Goal: Task Accomplishment & Management: Manage account settings

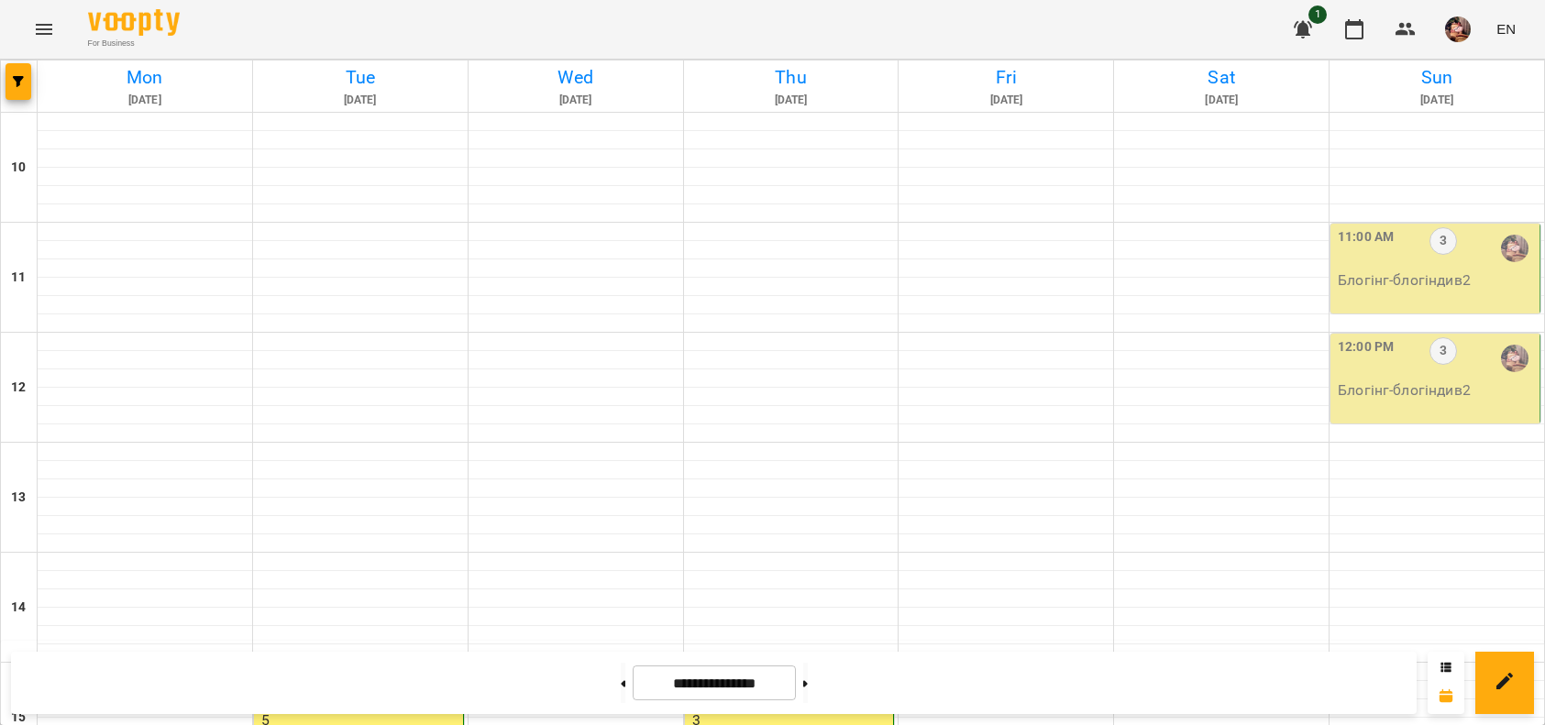
scroll to position [573, 0]
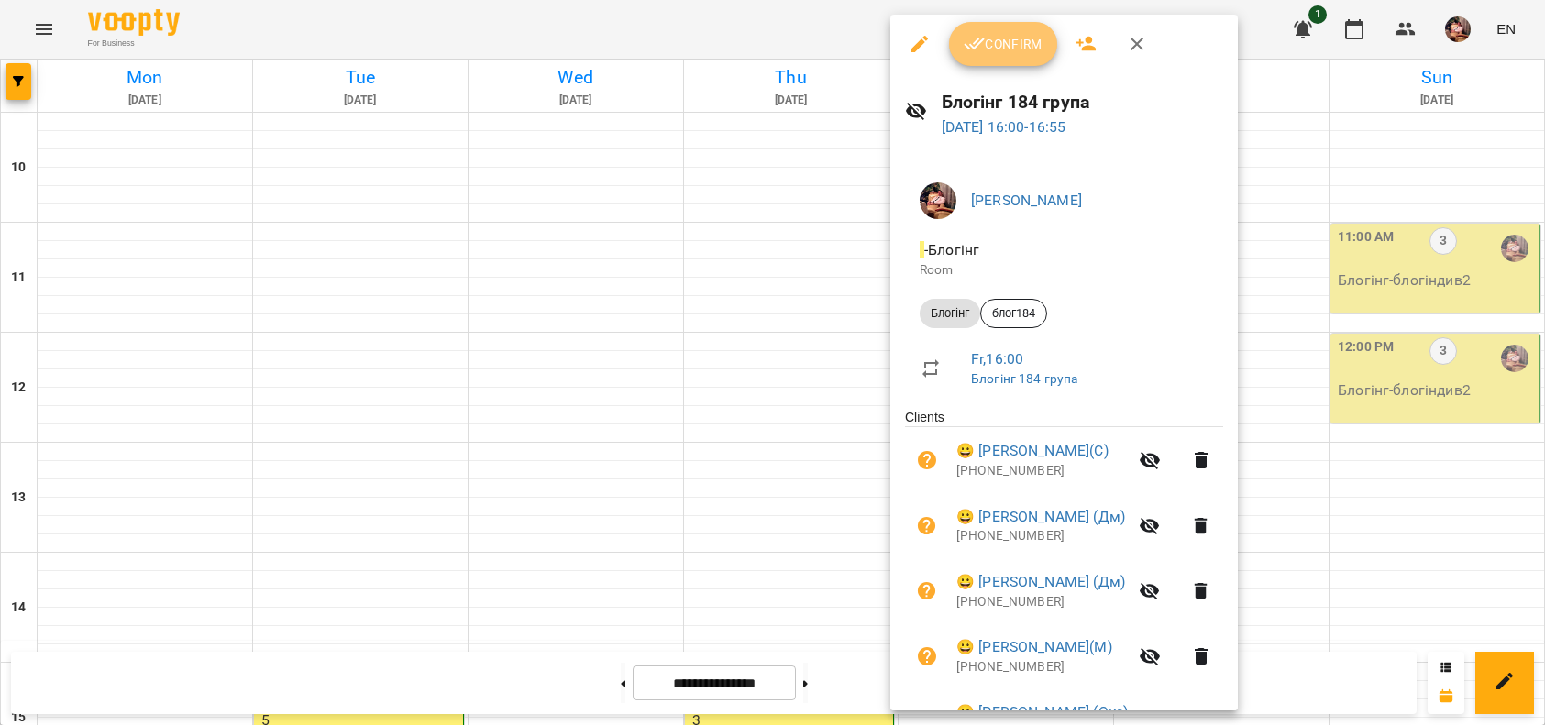
click at [979, 42] on icon "button" at bounding box center [974, 45] width 21 height 12
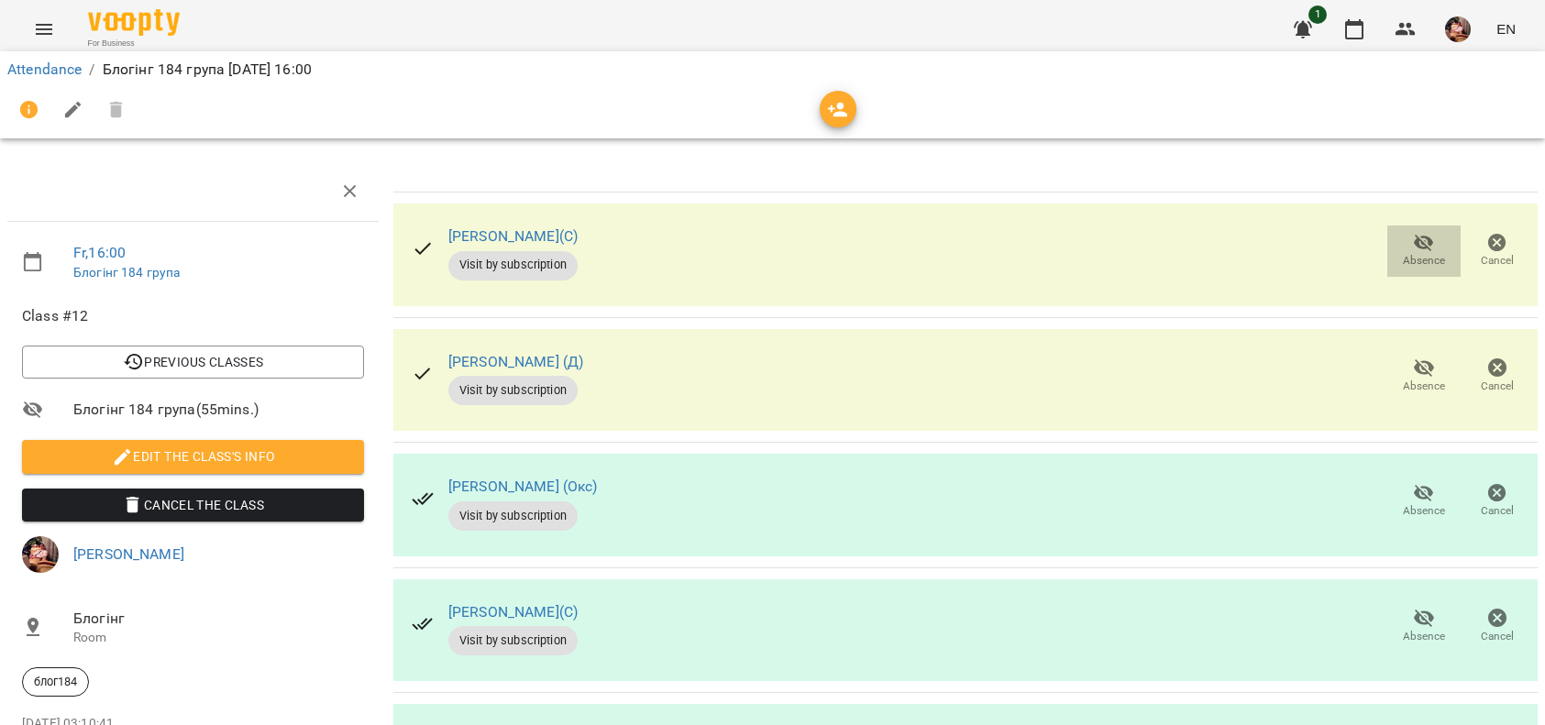
click at [1398, 241] on span "Absence" at bounding box center [1423, 250] width 51 height 37
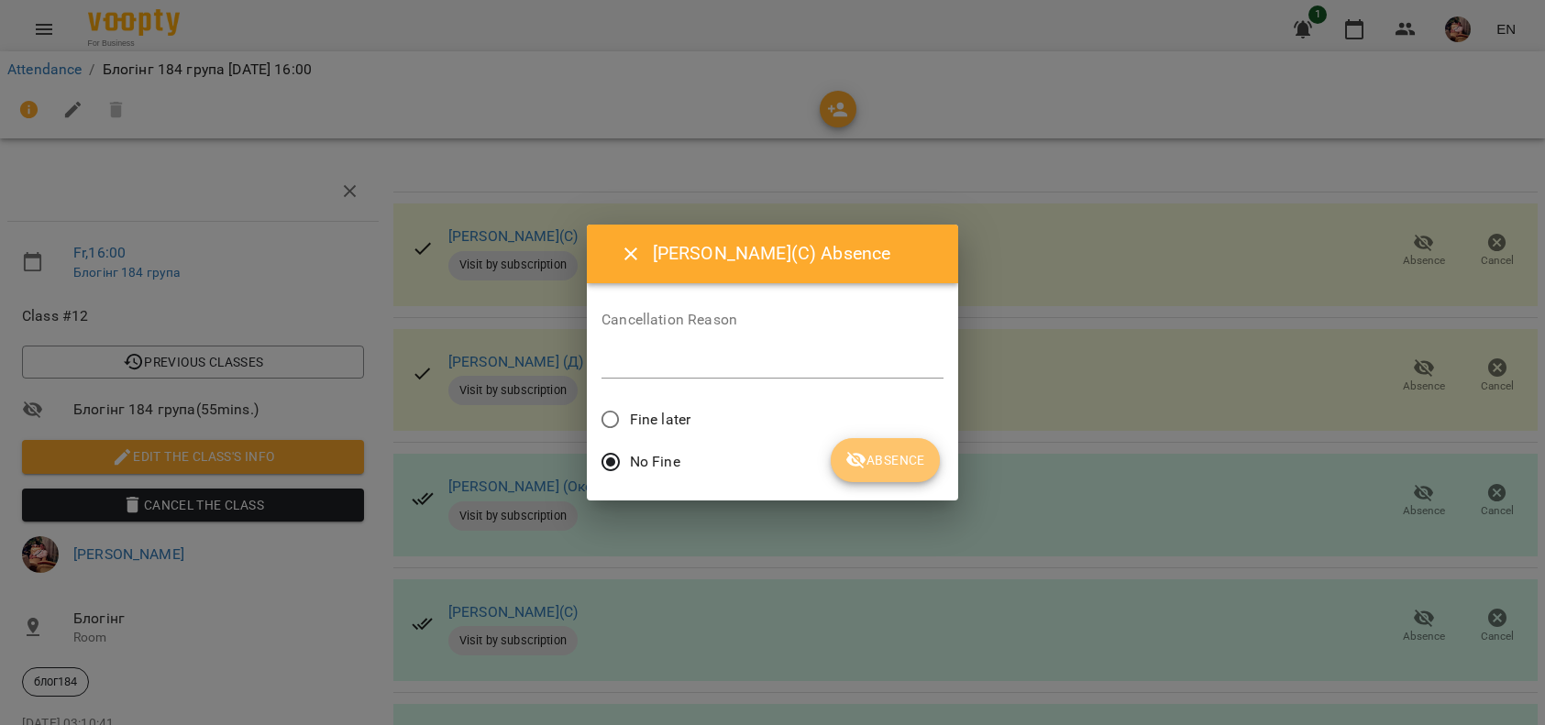
click at [871, 440] on button "Absence" at bounding box center [885, 460] width 109 height 44
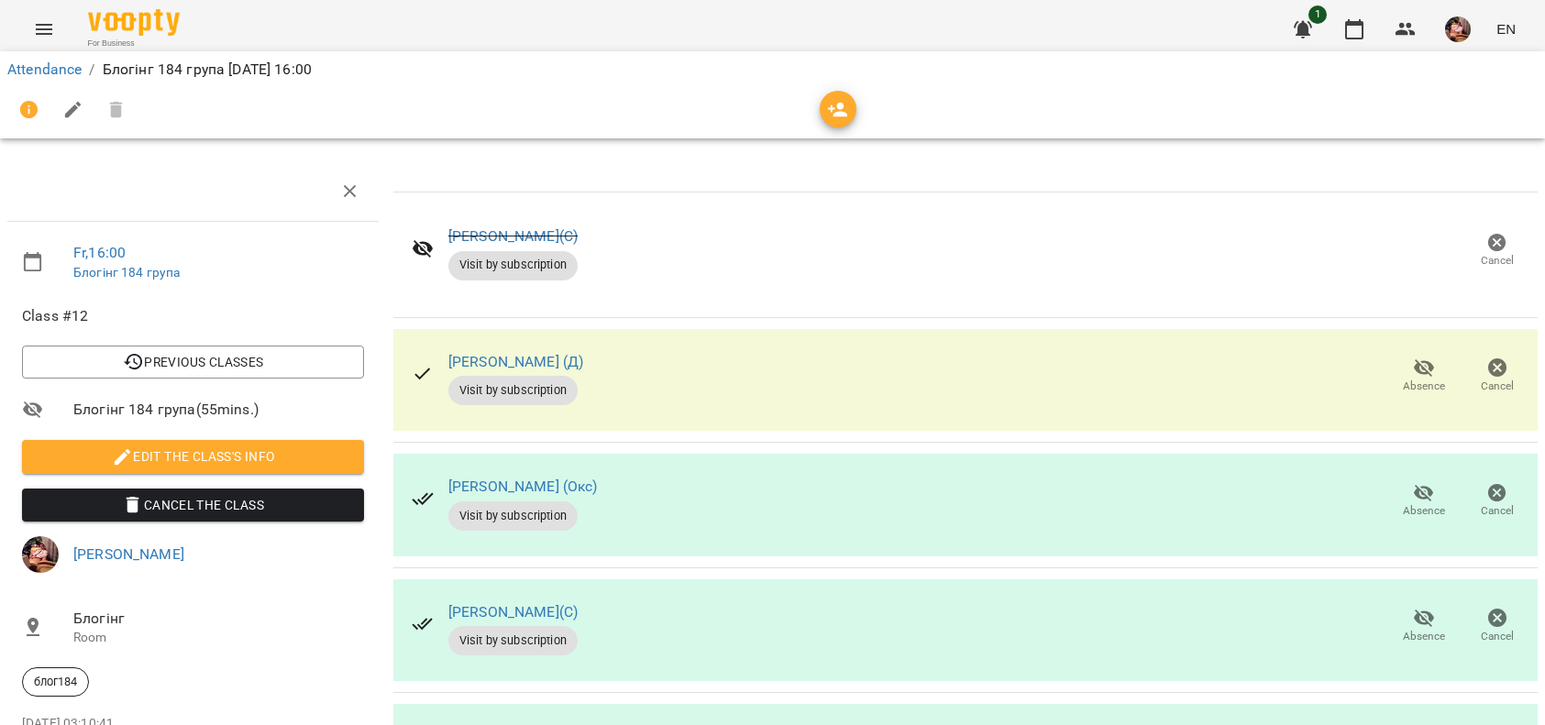
click at [1406, 381] on span "Absence" at bounding box center [1424, 387] width 42 height 16
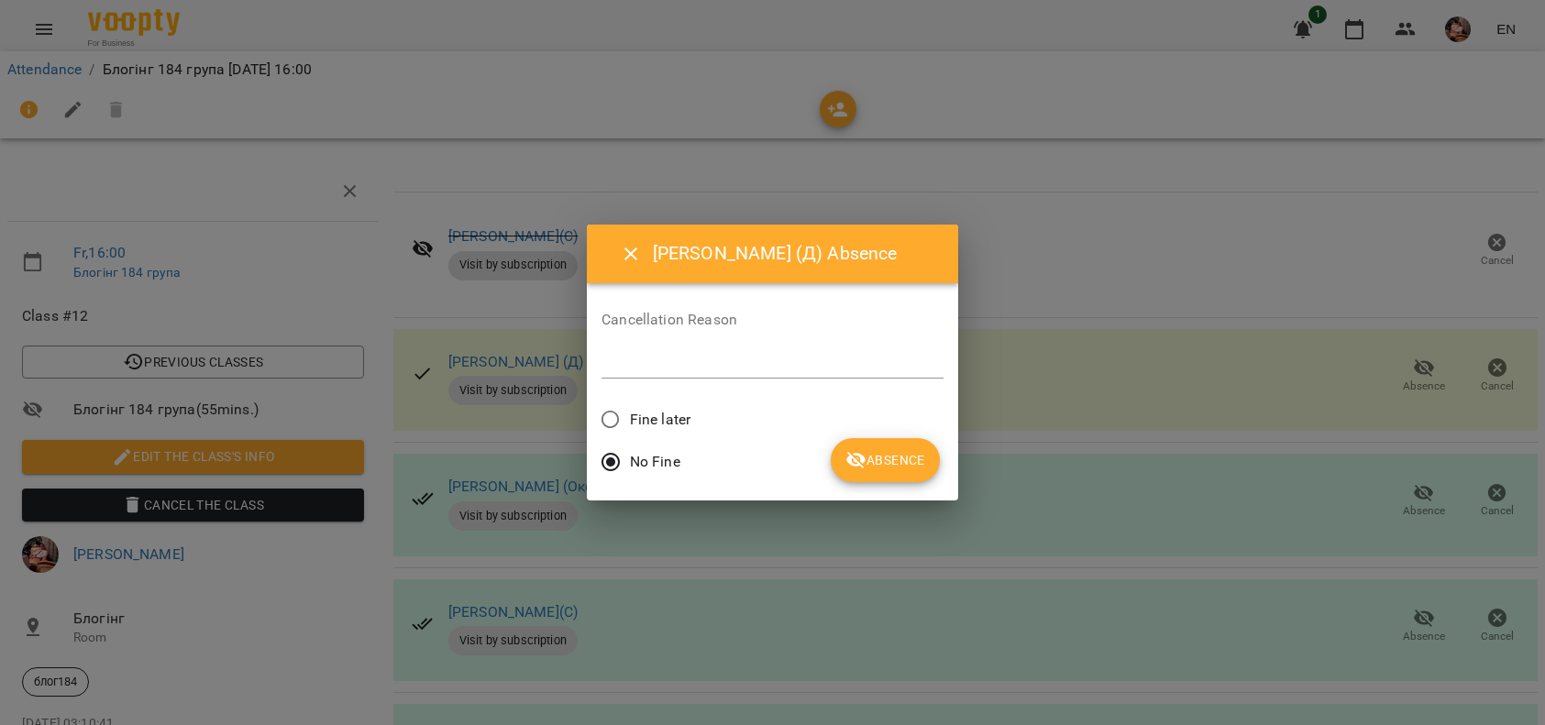
click at [877, 459] on span "Absence" at bounding box center [885, 460] width 80 height 22
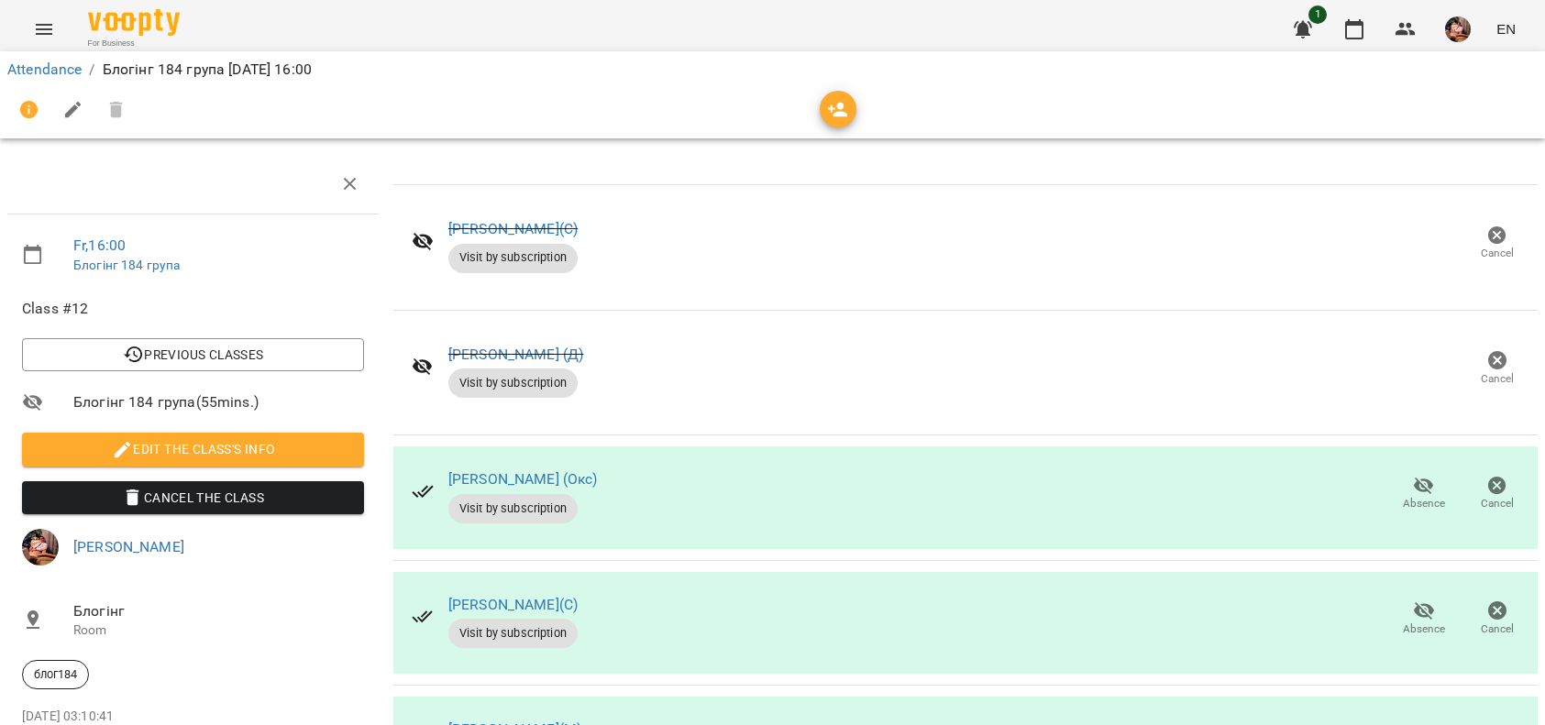
scroll to position [191, 0]
click at [1398, 600] on span "Absence" at bounding box center [1423, 618] width 51 height 37
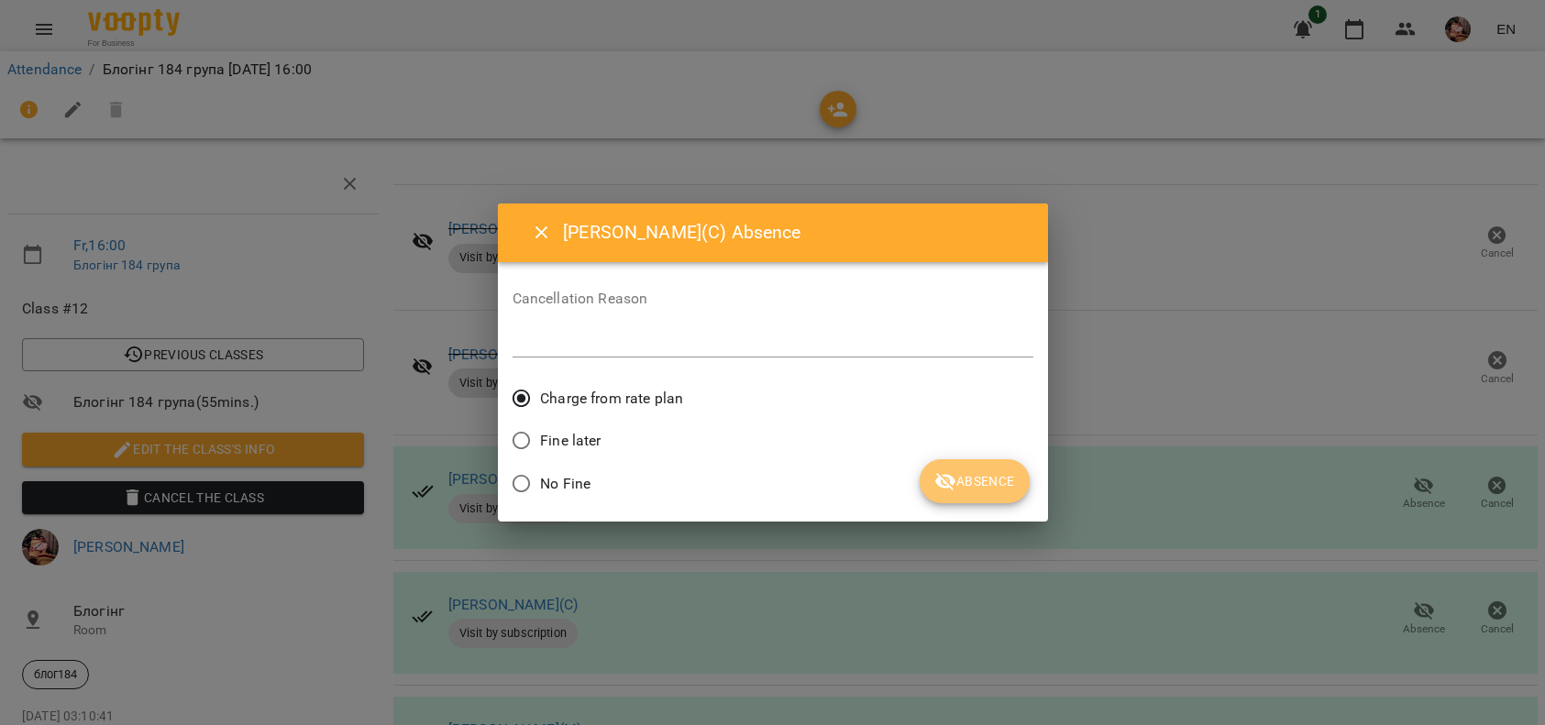
click at [958, 473] on span "Absence" at bounding box center [974, 481] width 80 height 22
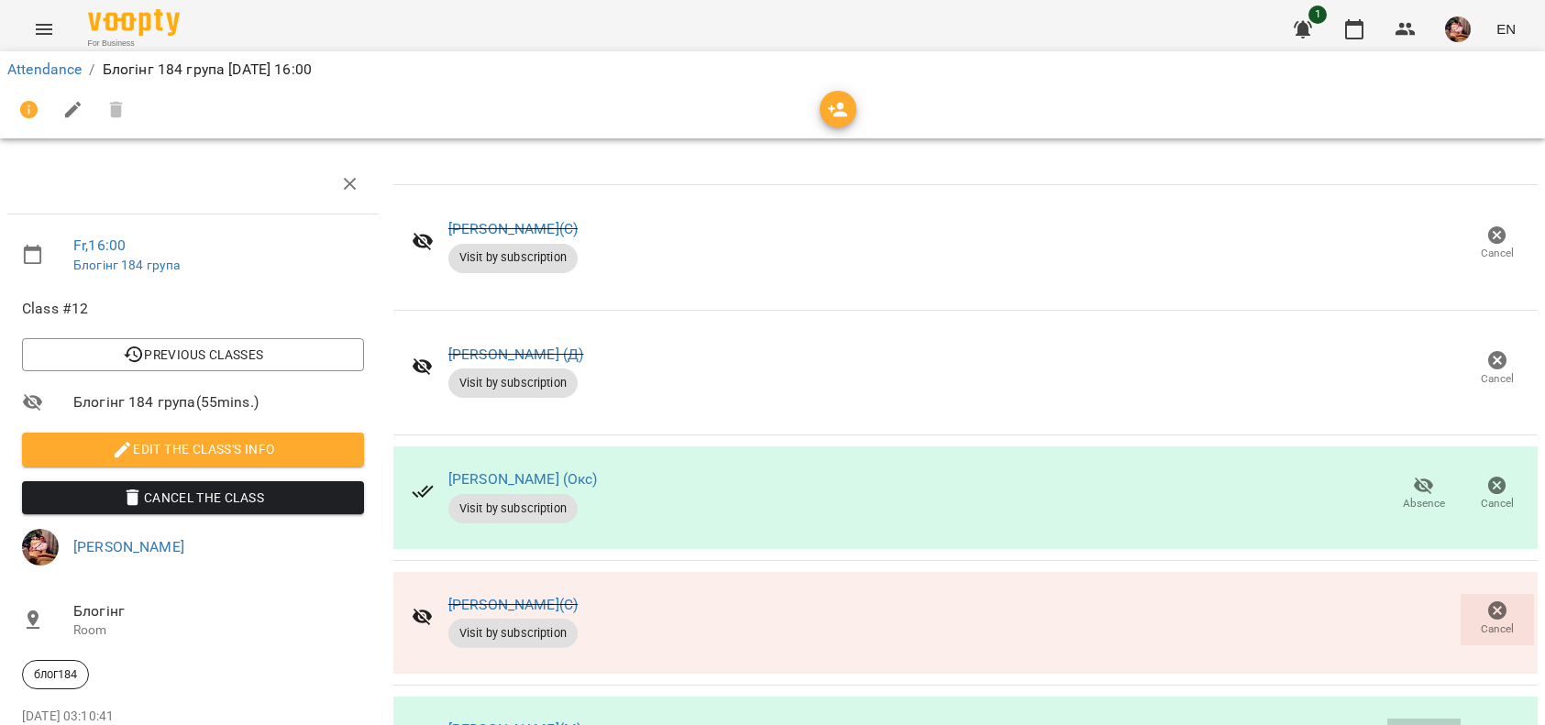
click at [1413, 724] on icon "button" at bounding box center [1424, 736] width 22 height 22
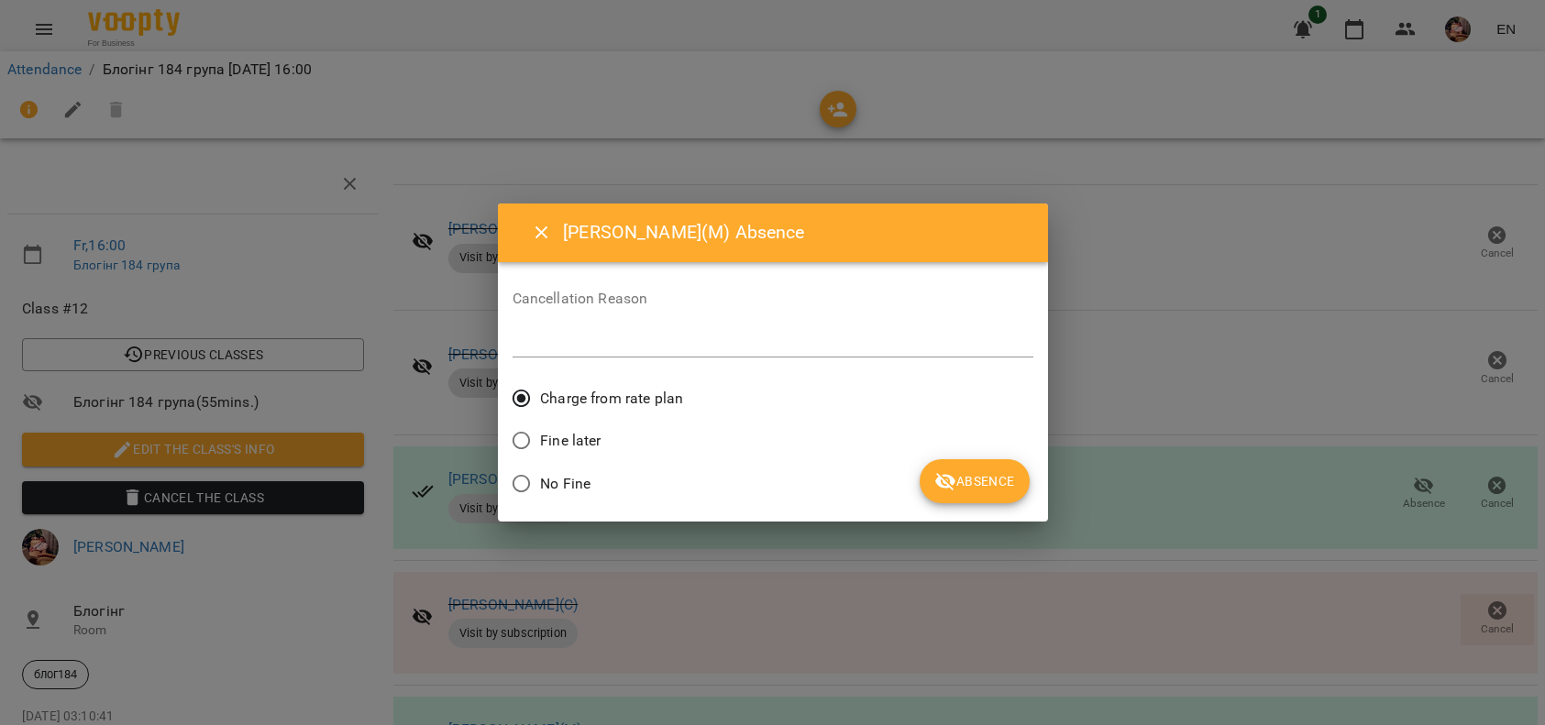
click at [587, 480] on span "No Fine" at bounding box center [565, 484] width 50 height 22
click at [970, 475] on span "Absence" at bounding box center [974, 481] width 80 height 22
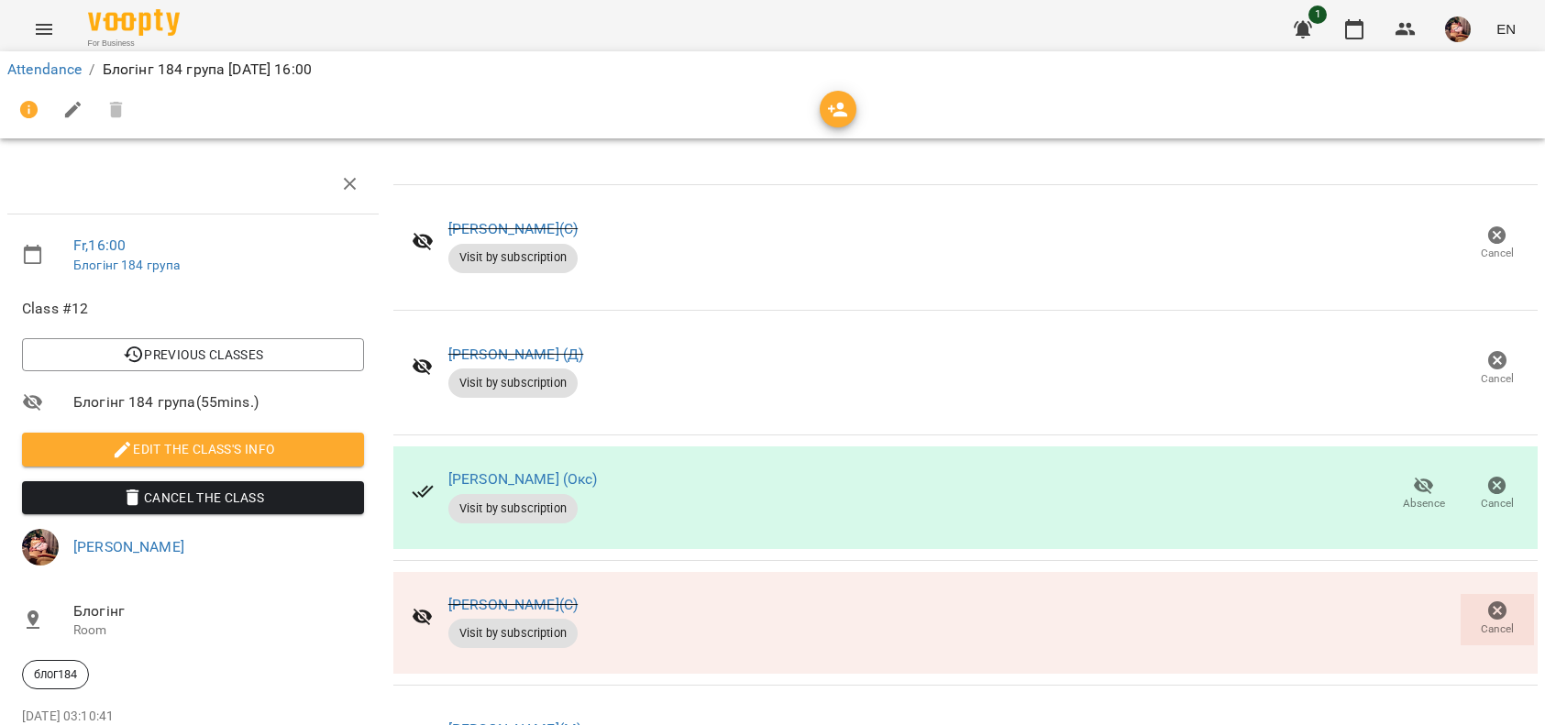
scroll to position [502, 0]
click at [1355, 26] on icon "button" at bounding box center [1354, 29] width 22 height 22
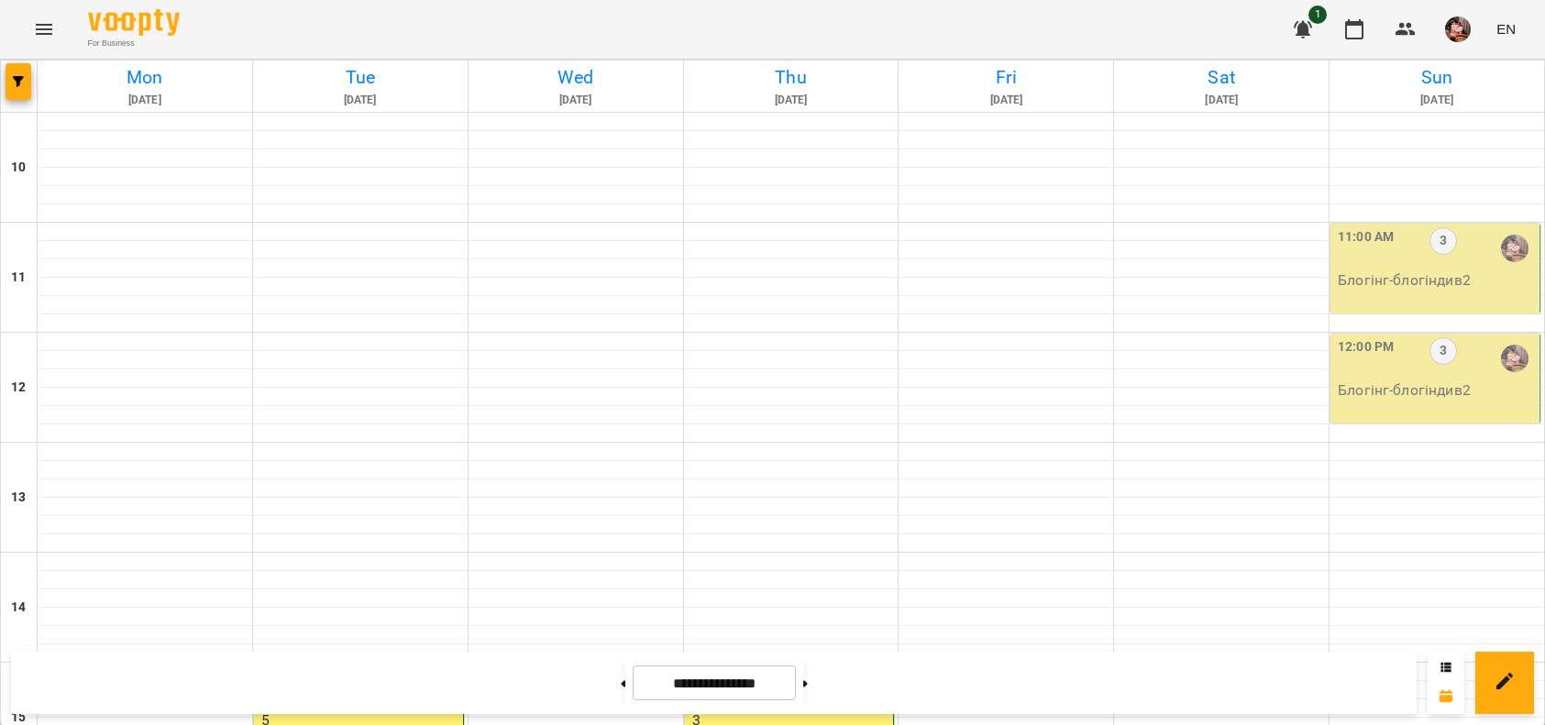
scroll to position [624, 0]
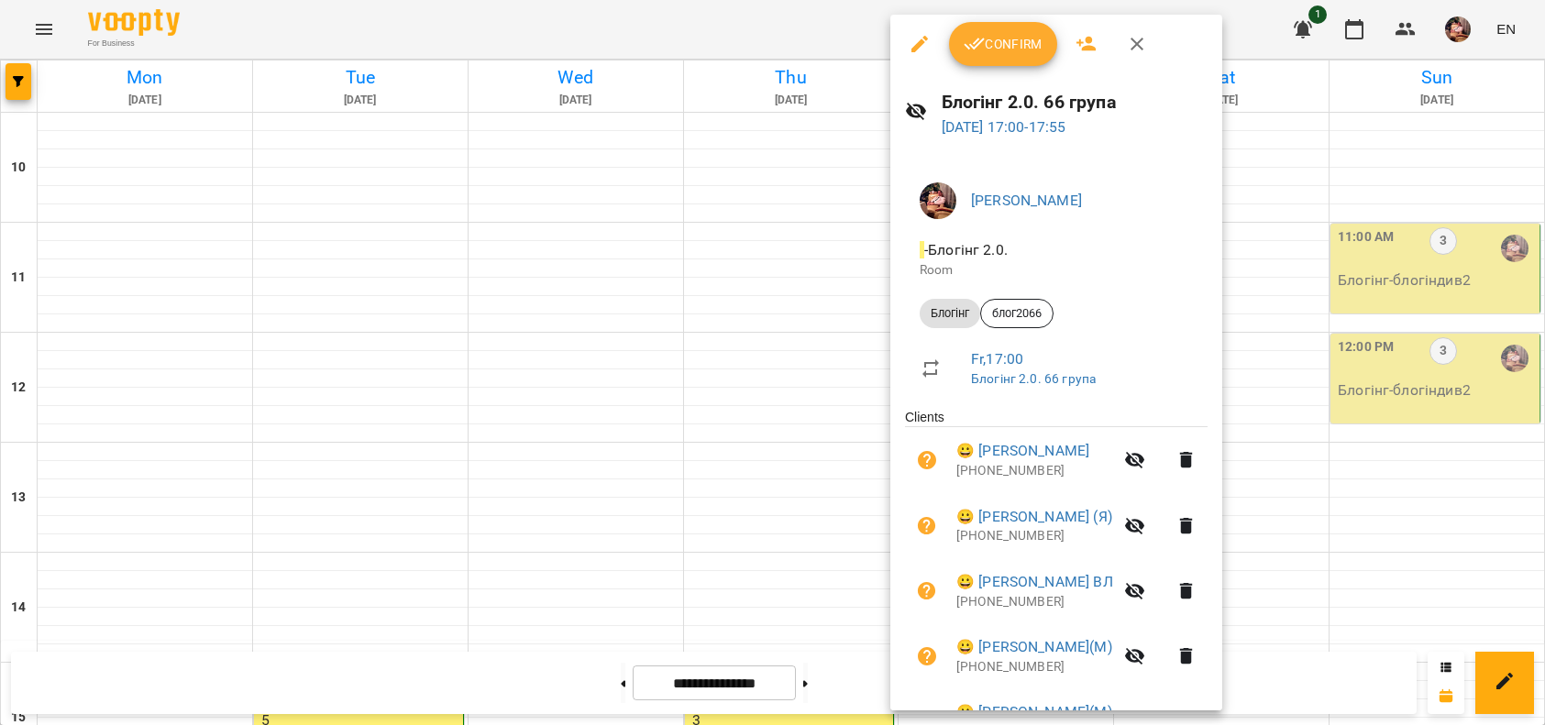
click at [1020, 28] on button "Confirm" at bounding box center [1003, 44] width 108 height 44
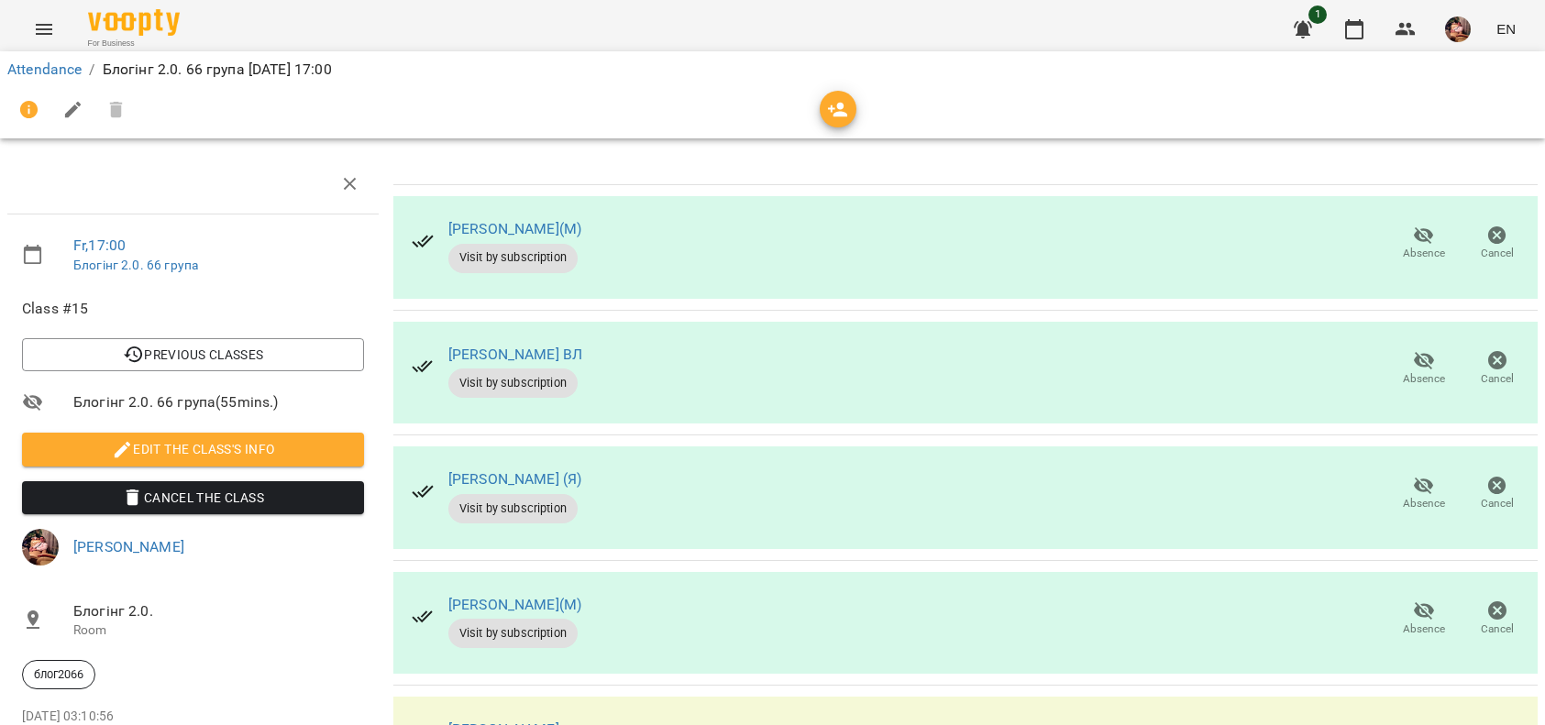
scroll to position [74, 0]
click at [1398, 349] on span "Absence" at bounding box center [1423, 367] width 51 height 37
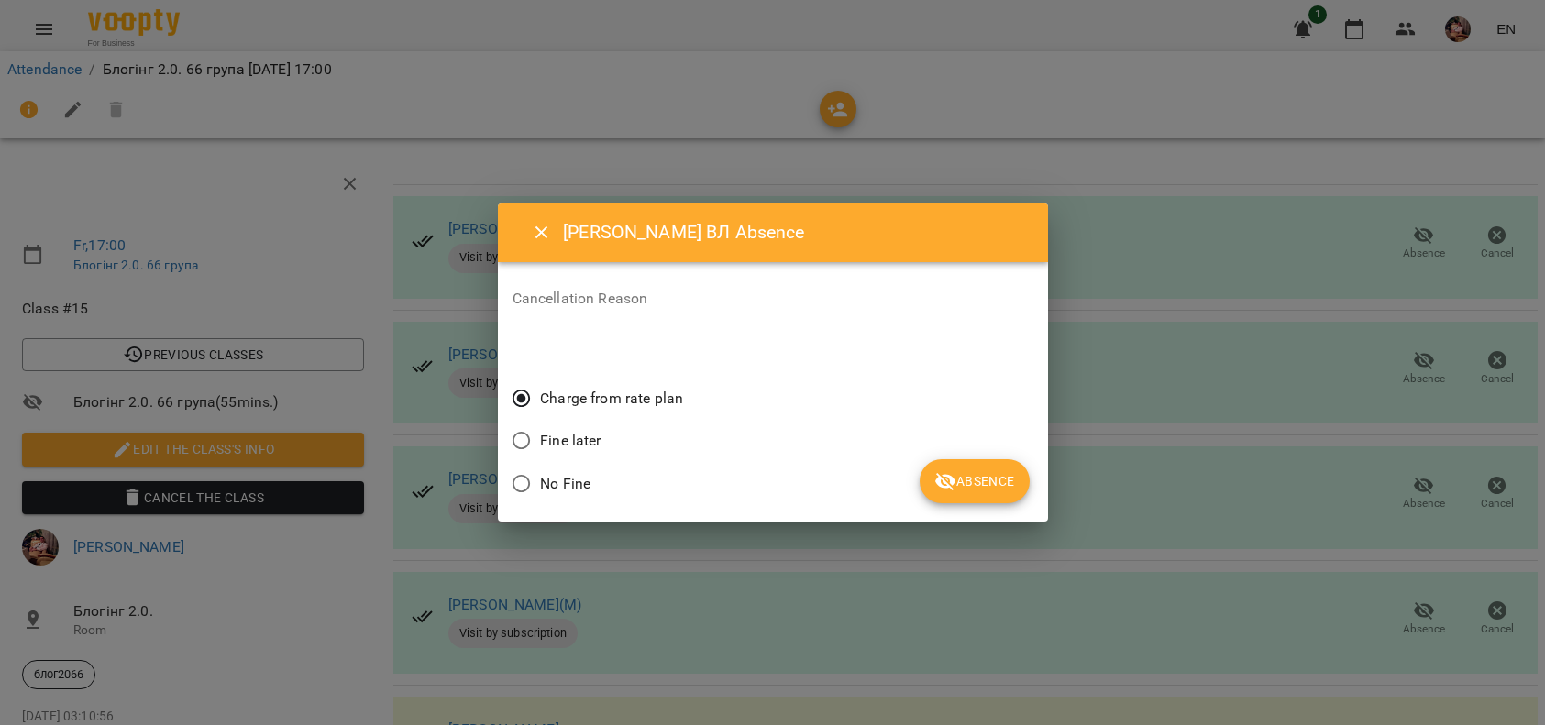
click at [562, 484] on span "No Fine" at bounding box center [565, 484] width 50 height 22
click at [935, 481] on icon "submit" at bounding box center [945, 481] width 22 height 22
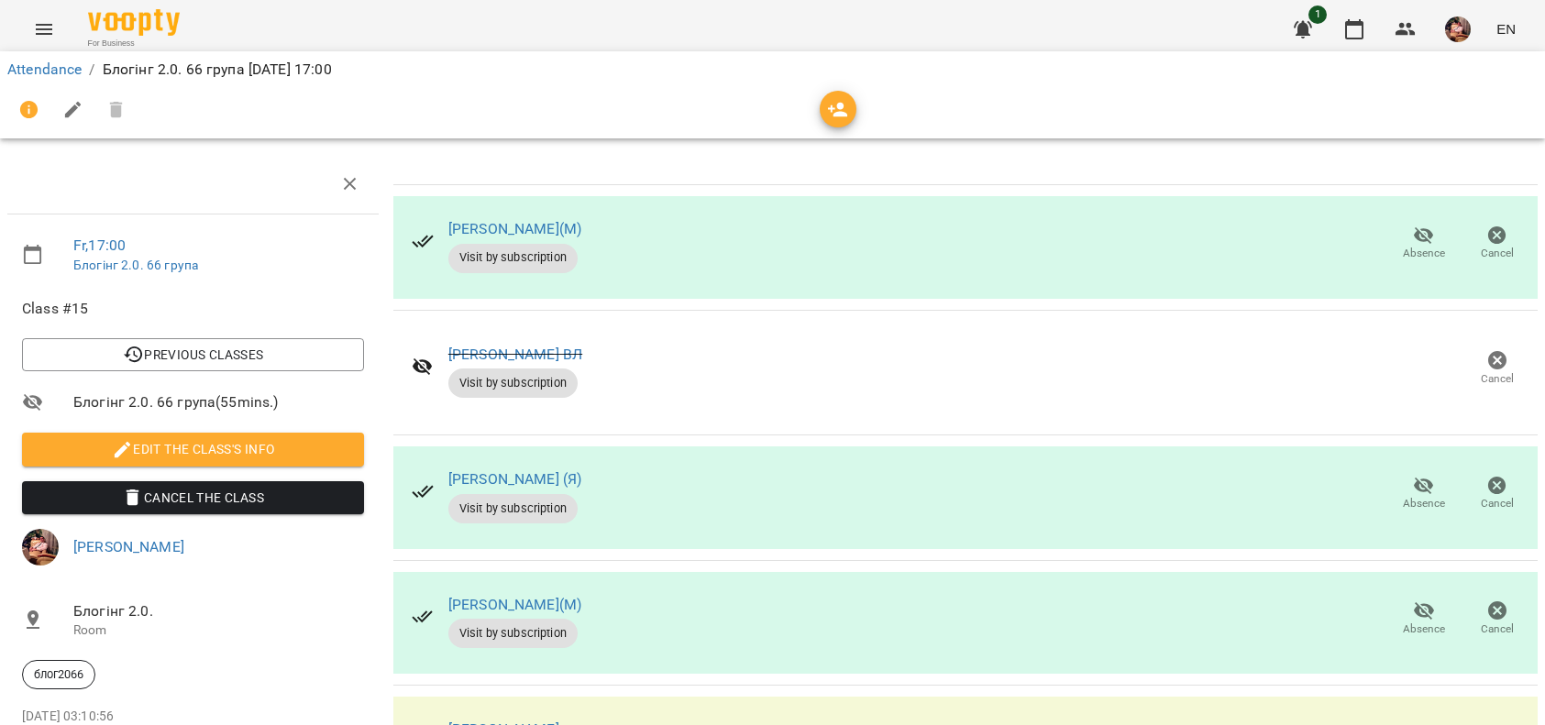
scroll to position [126, 0]
click at [1403, 622] on span "Absence" at bounding box center [1424, 630] width 42 height 16
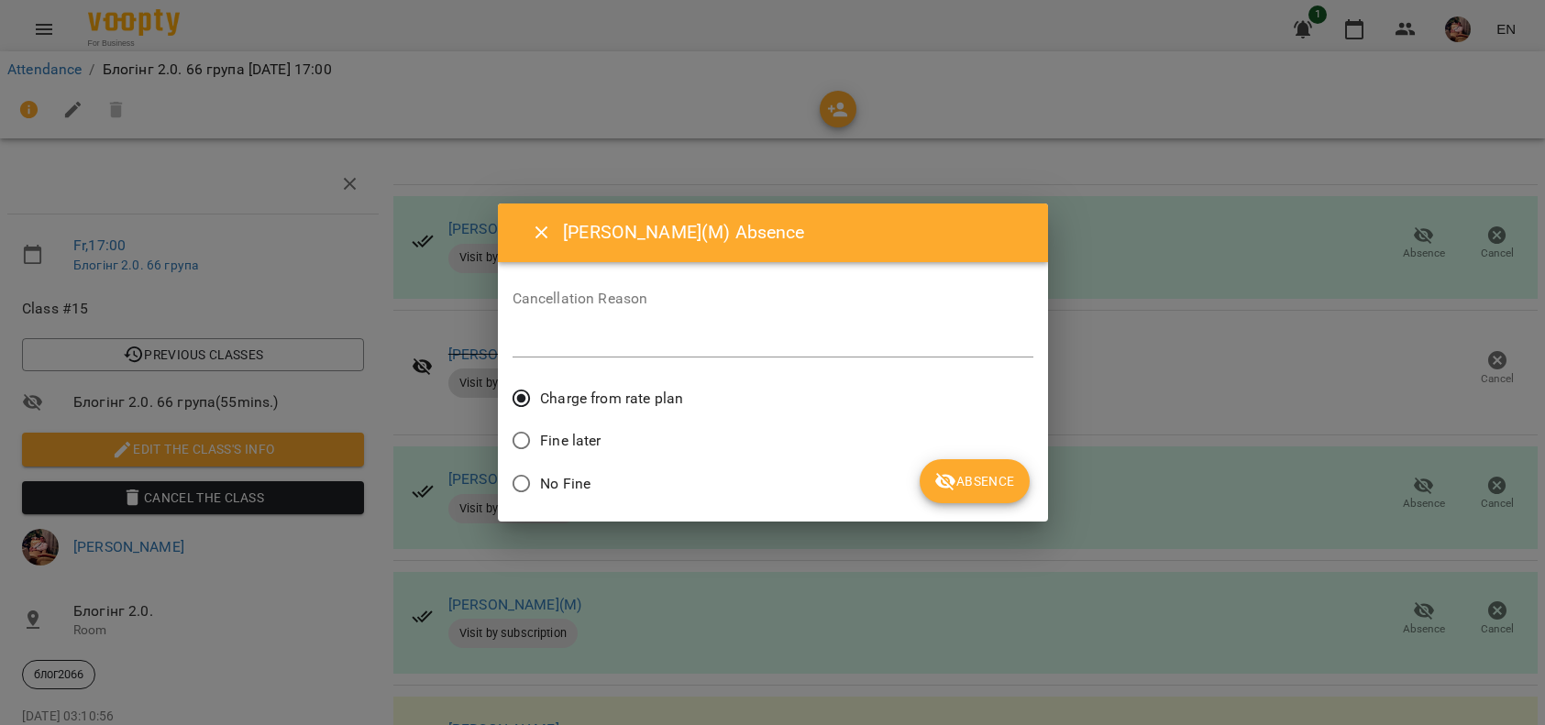
click at [574, 470] on label "No Fine" at bounding box center [547, 484] width 89 height 39
click at [983, 473] on span "Absence" at bounding box center [974, 481] width 80 height 22
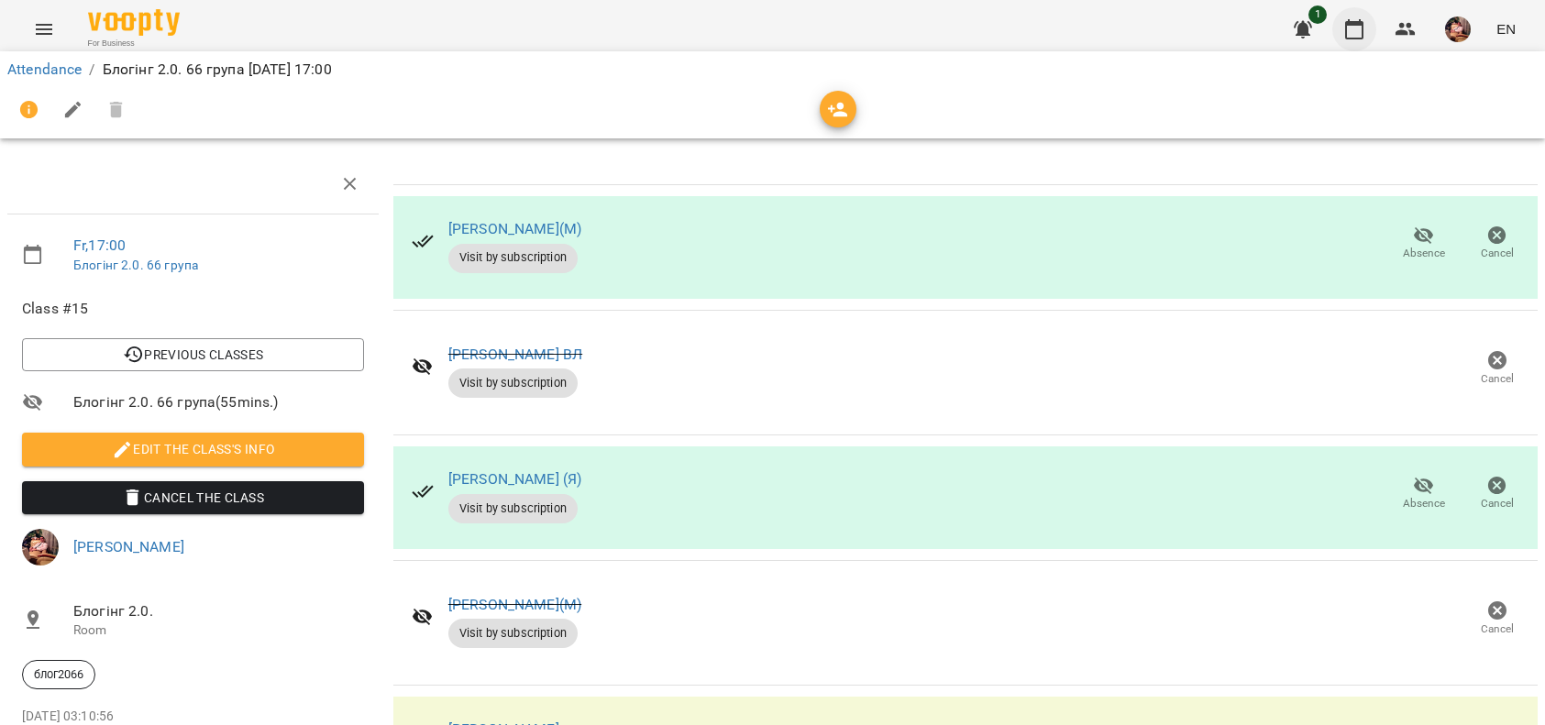
click at [1345, 37] on icon "button" at bounding box center [1354, 29] width 22 height 22
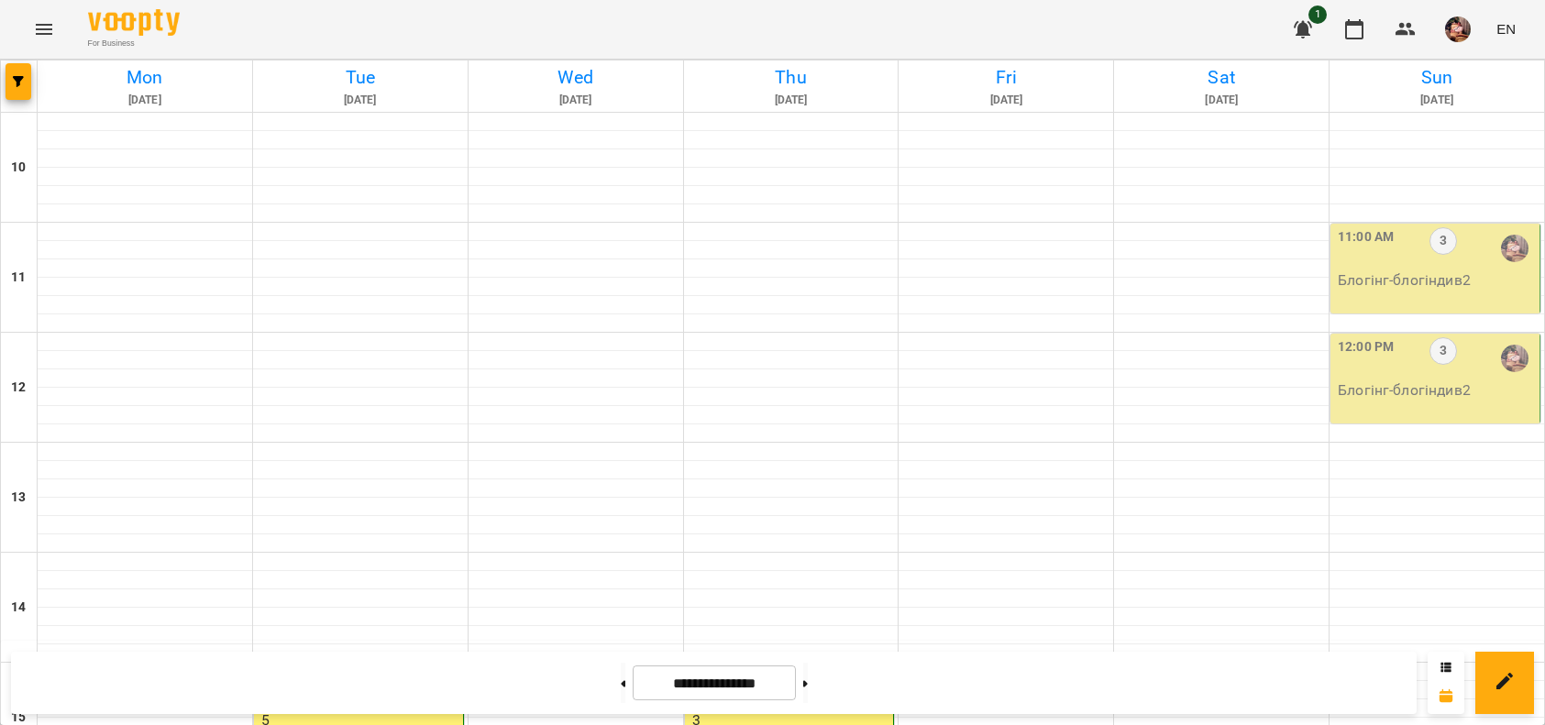
scroll to position [731, 0]
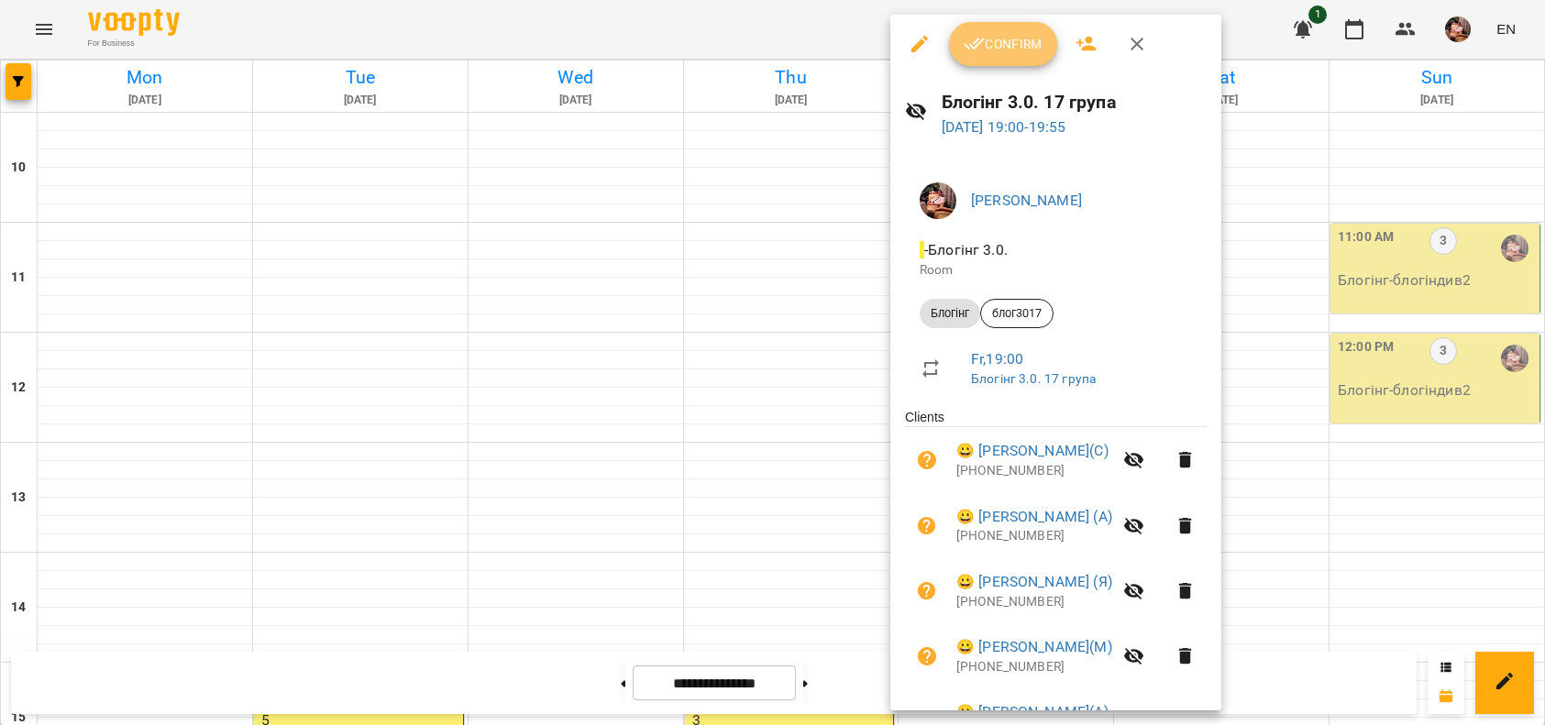
click at [1010, 48] on span "Confirm" at bounding box center [1003, 44] width 79 height 22
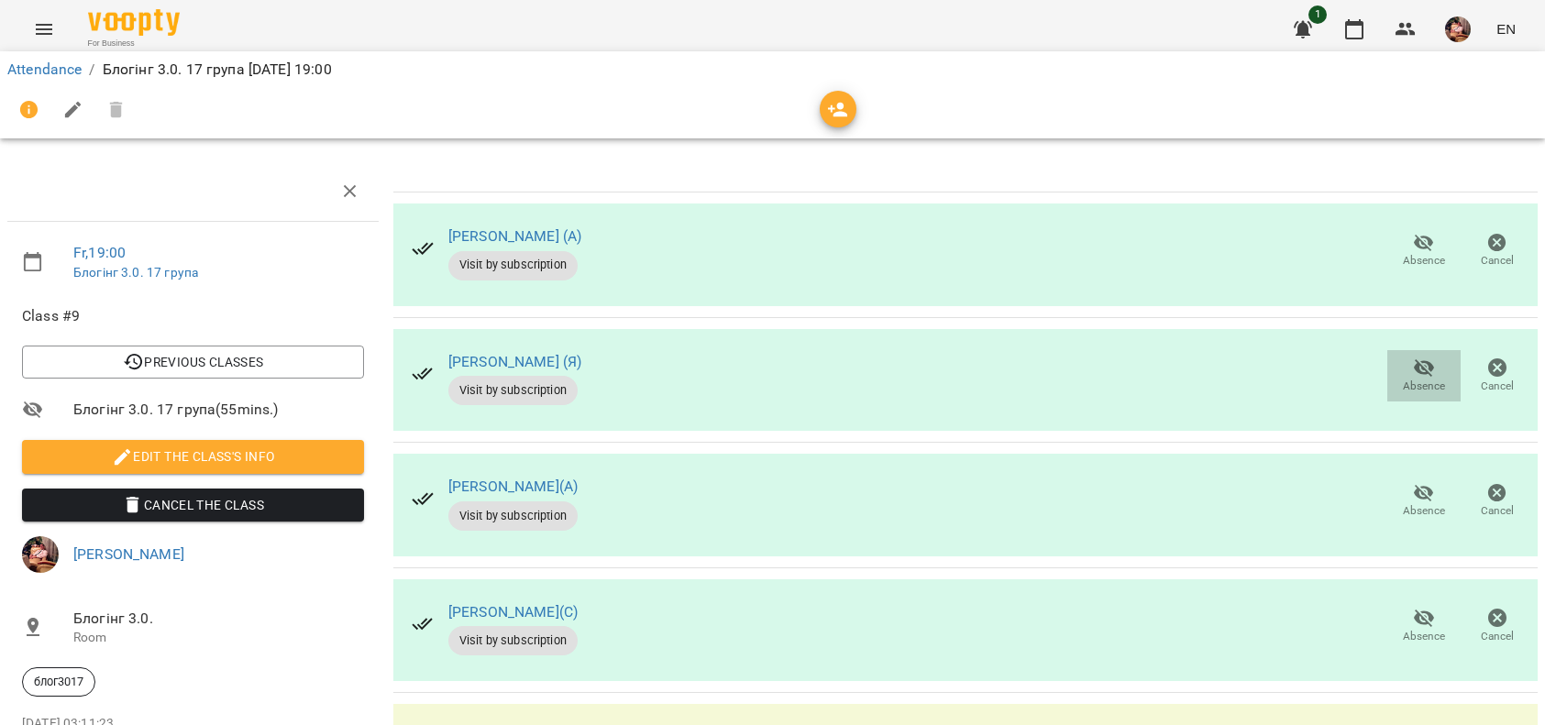
click at [1403, 381] on span "Absence" at bounding box center [1424, 387] width 42 height 16
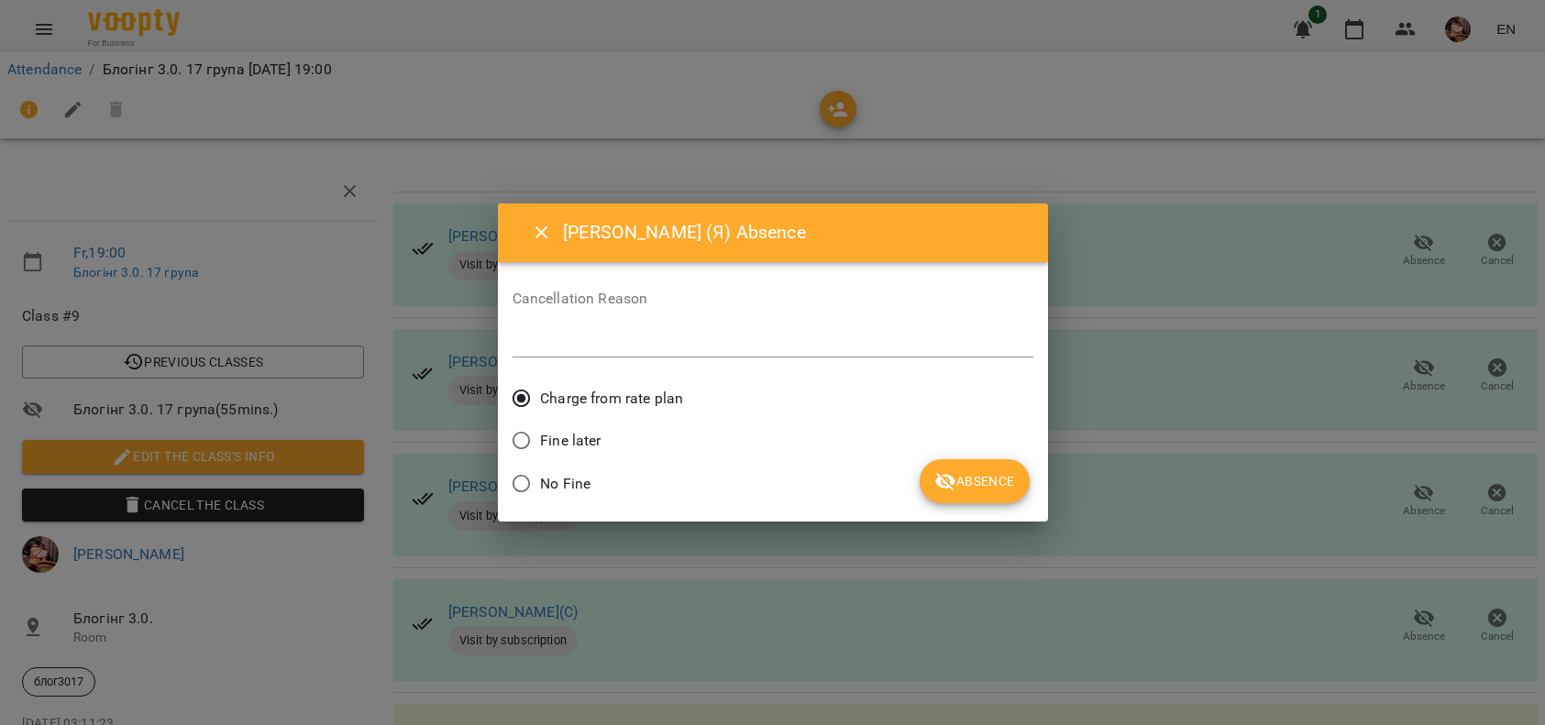
click at [541, 474] on span "No Fine" at bounding box center [565, 484] width 50 height 22
click at [977, 487] on span "Absence" at bounding box center [974, 481] width 80 height 22
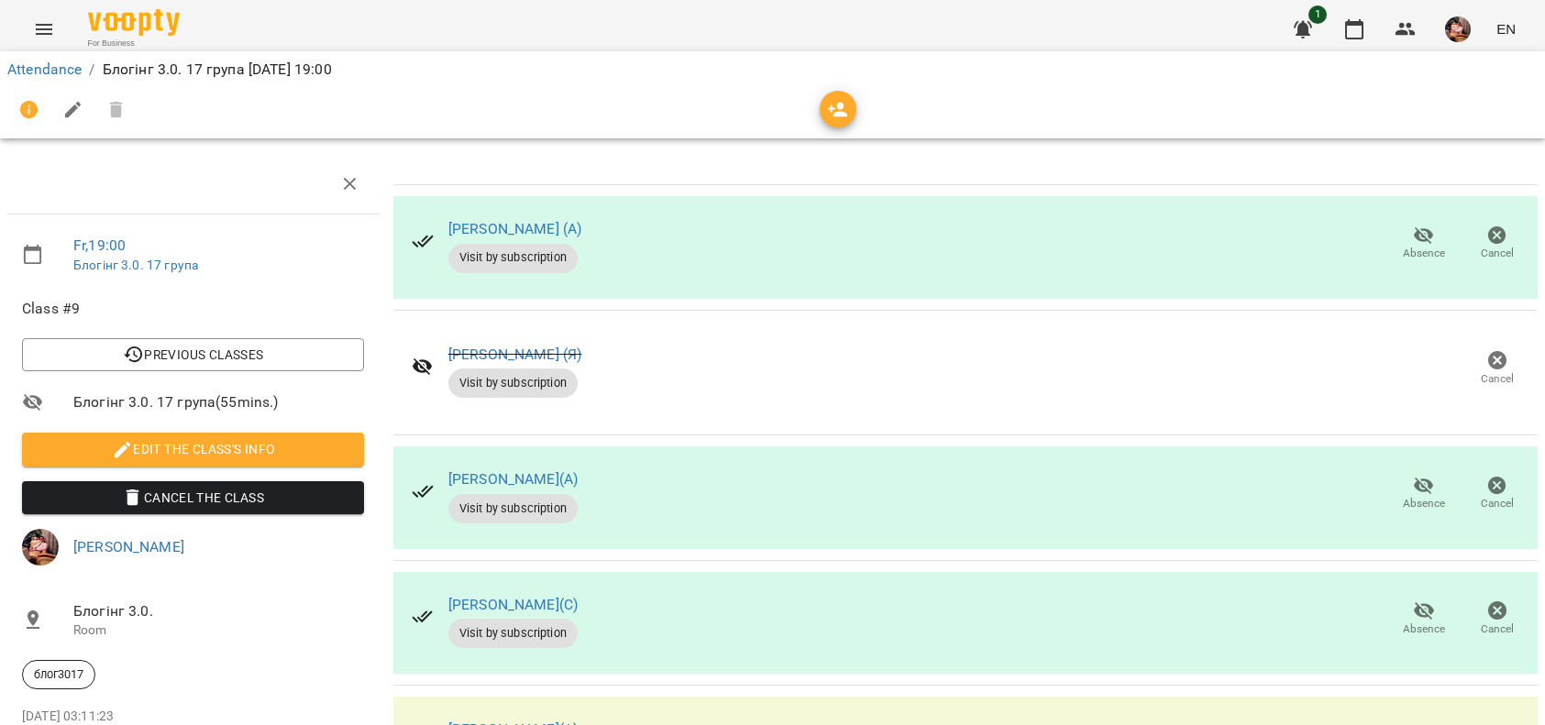
scroll to position [377, 0]
click at [1359, 20] on icon "button" at bounding box center [1354, 29] width 22 height 22
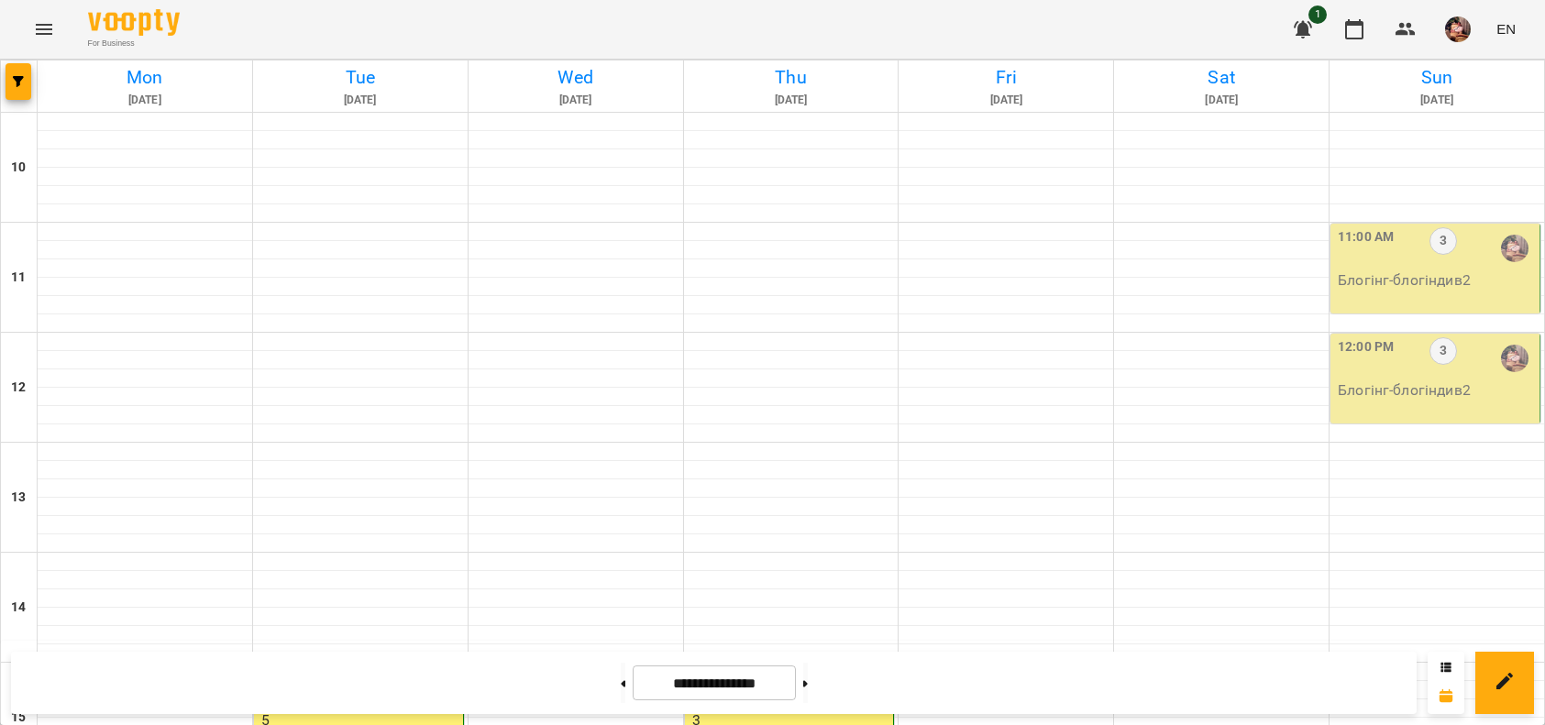
scroll to position [901, 0]
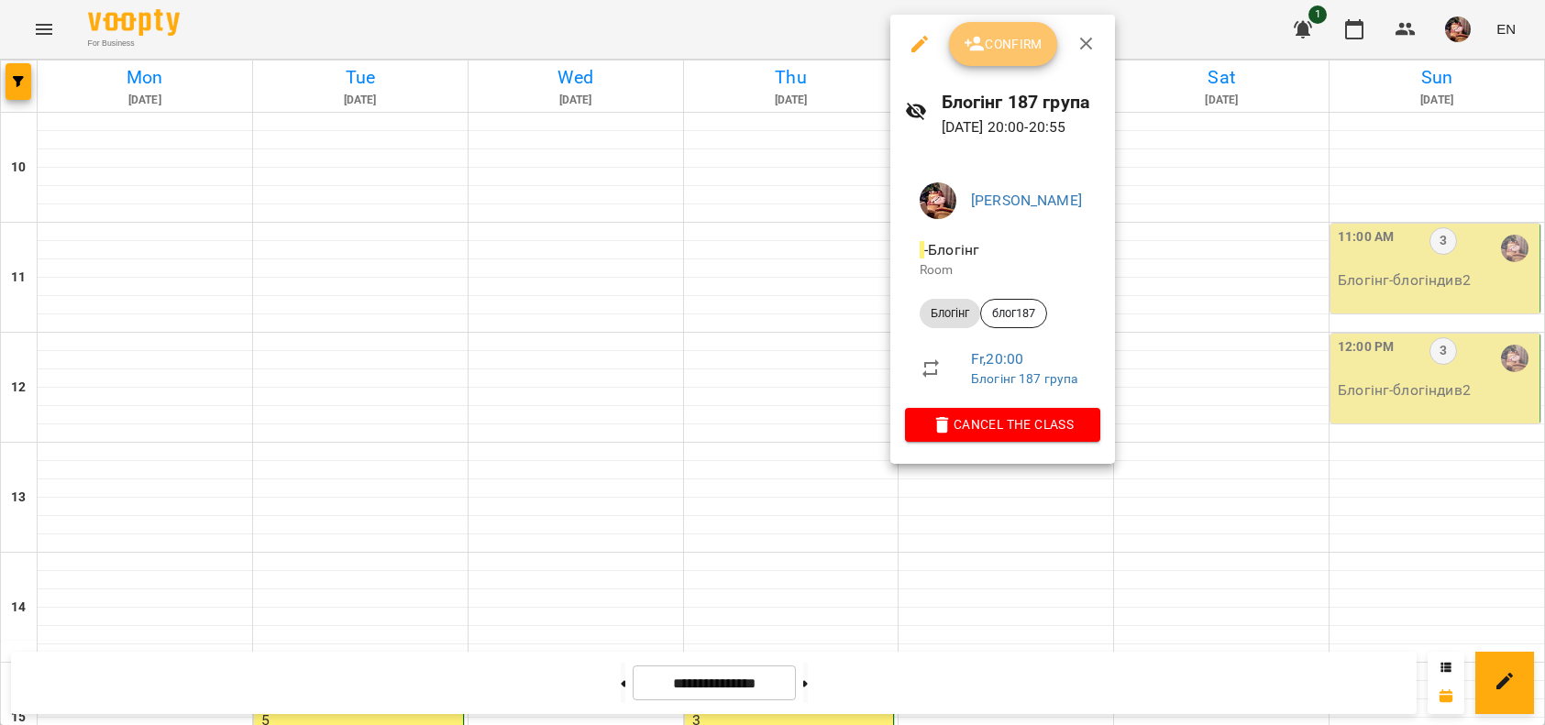
click at [970, 37] on icon "button" at bounding box center [975, 44] width 22 height 22
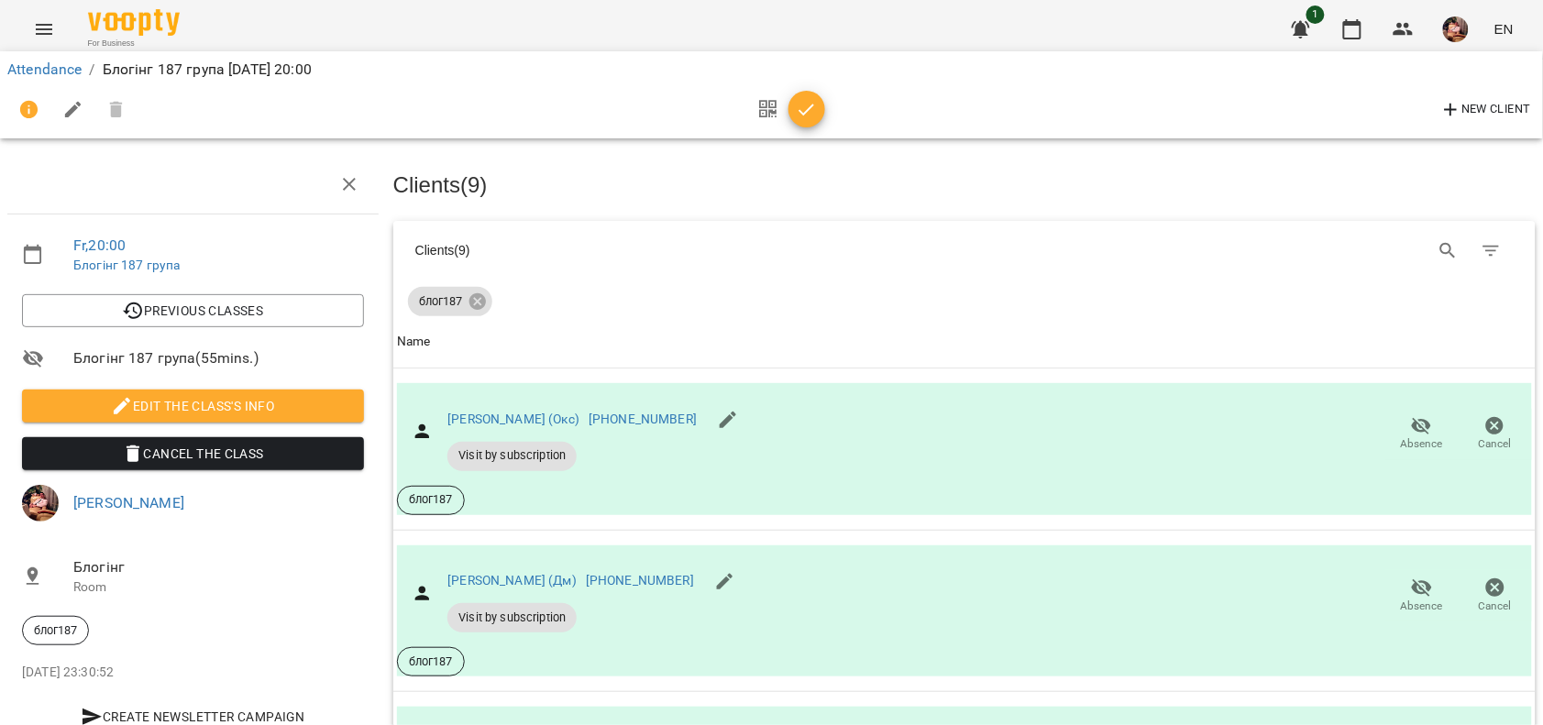
scroll to position [1188, 0]
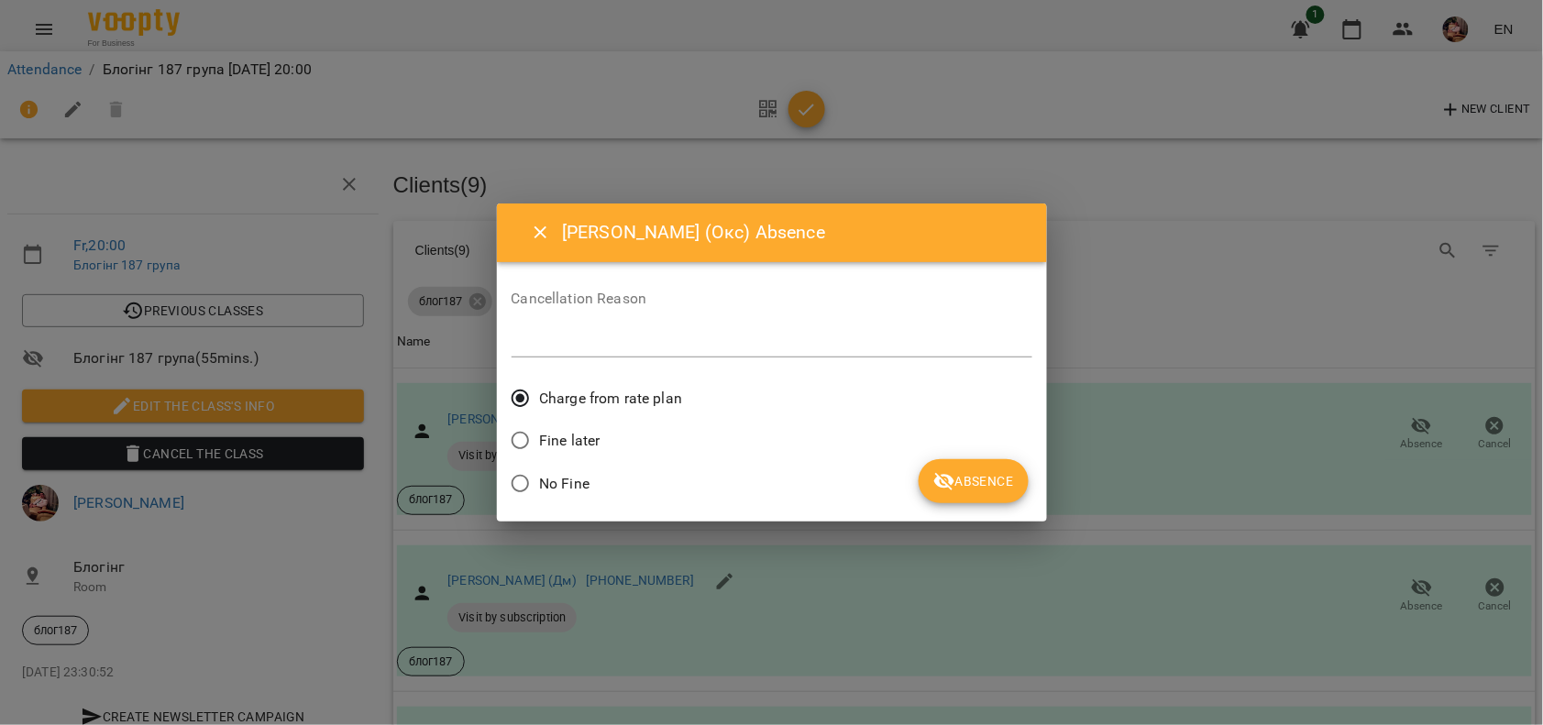
click at [553, 487] on span "No Fine" at bounding box center [564, 484] width 50 height 22
click at [1004, 480] on span "Absence" at bounding box center [974, 481] width 80 height 22
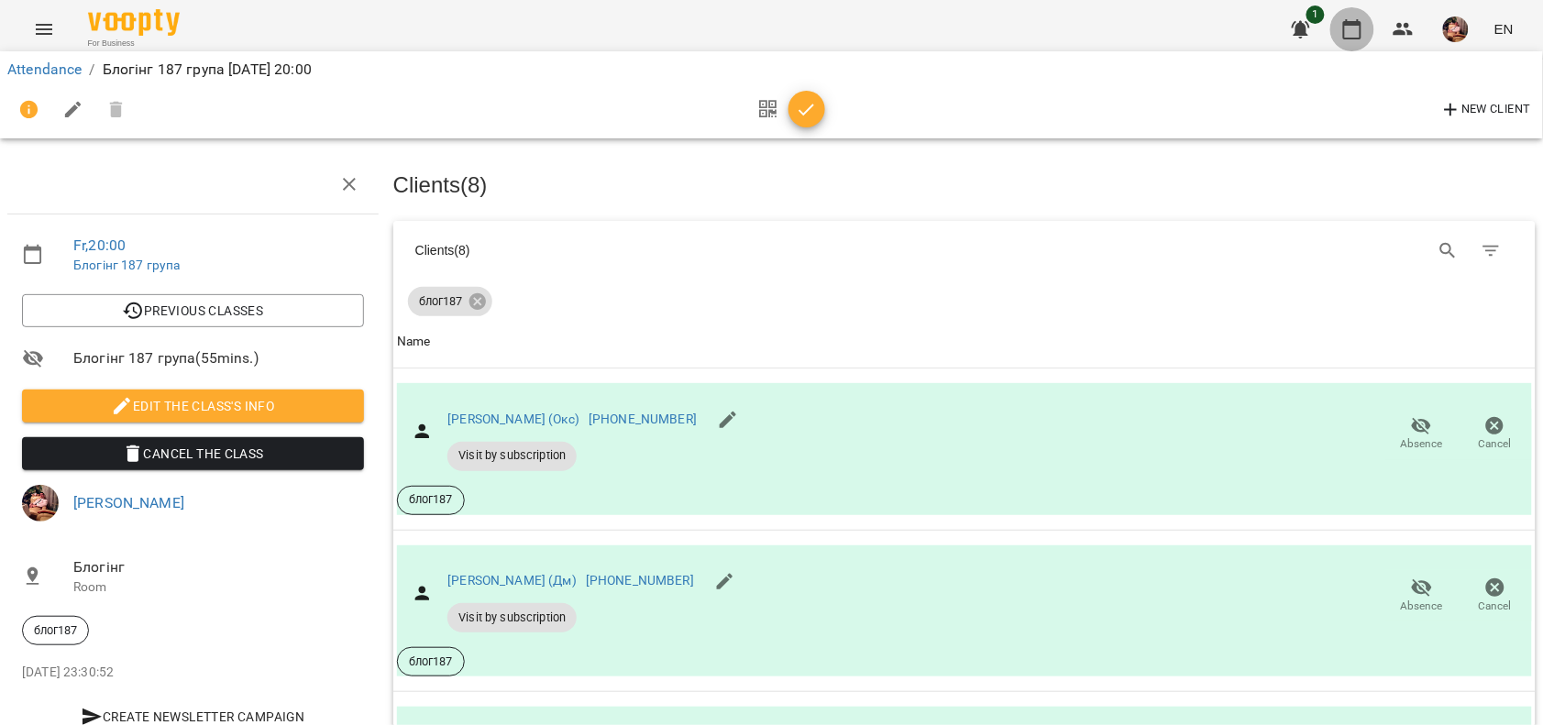
click at [1360, 30] on icon "button" at bounding box center [1353, 29] width 22 height 22
